Goal: Transaction & Acquisition: Obtain resource

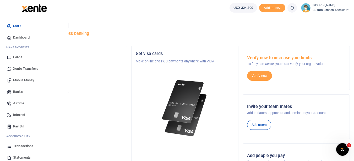
click at [23, 144] on span "Transactions" at bounding box center [23, 145] width 20 height 5
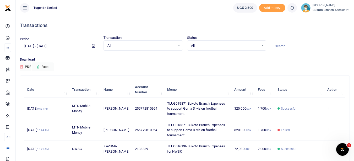
click at [328, 107] on icon at bounding box center [328, 108] width 3 height 4
click at [309, 114] on link "View details" at bounding box center [309, 116] width 41 height 7
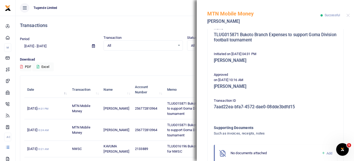
scroll to position [123, 0]
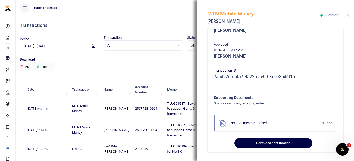
click at [281, 141] on button "Download confirmation" at bounding box center [273, 143] width 78 height 10
